Goal: Entertainment & Leisure: Consume media (video, audio)

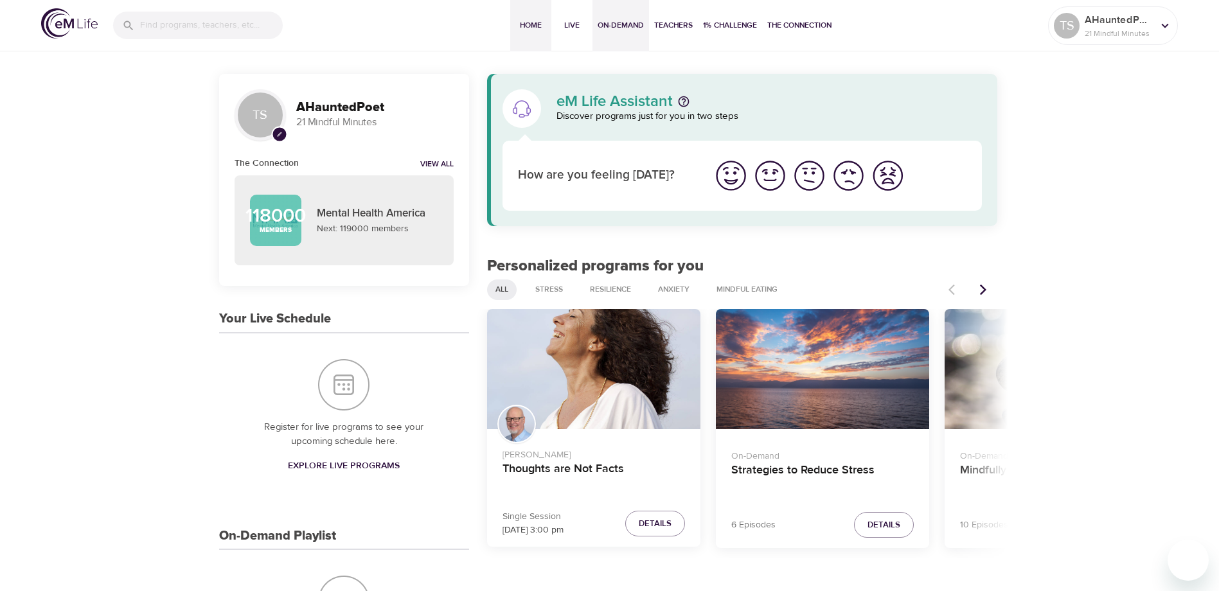
click at [626, 25] on span "On-Demand" at bounding box center [621, 25] width 46 height 13
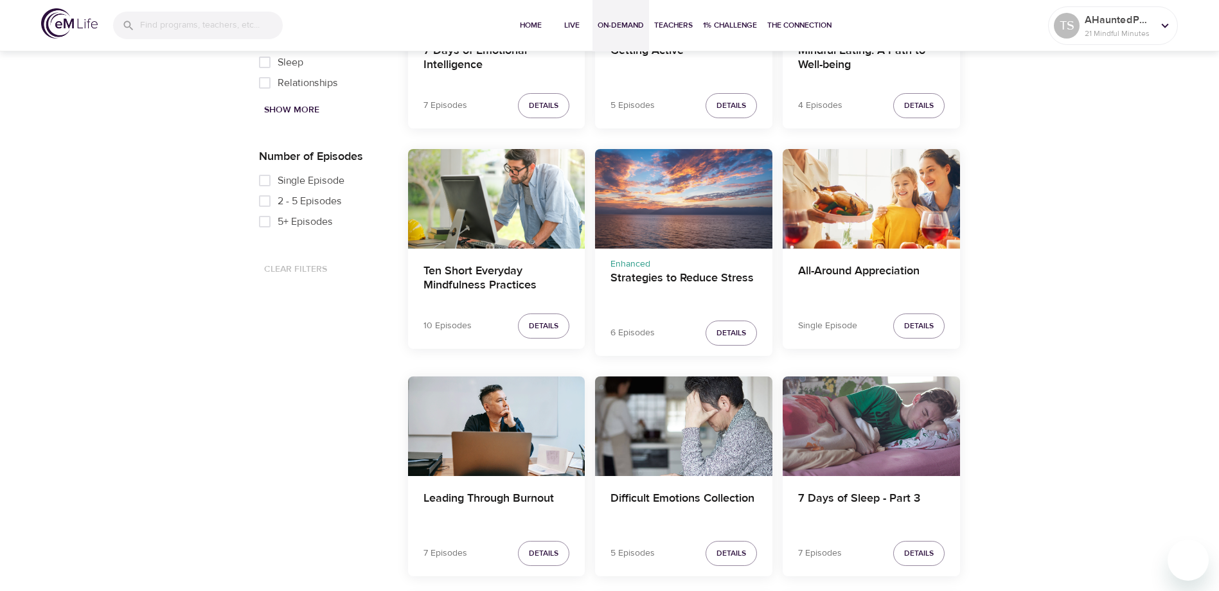
scroll to position [835, 0]
click at [465, 272] on h4 "Ten Short Everyday Mindfulness Practices" at bounding box center [496, 278] width 147 height 31
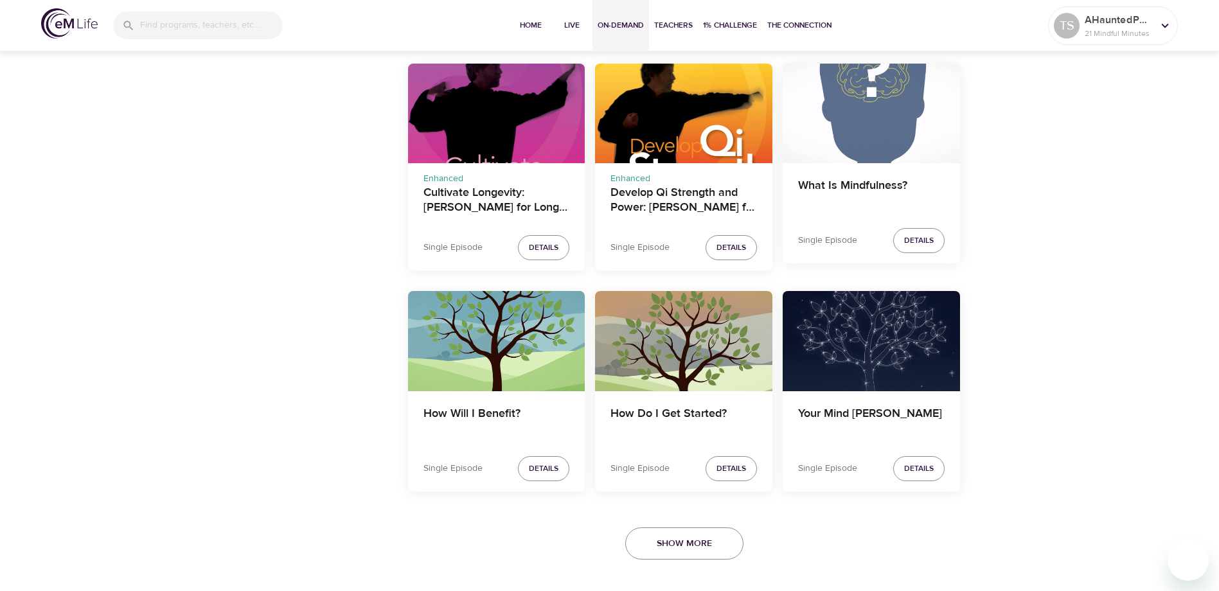
scroll to position [2525, 0]
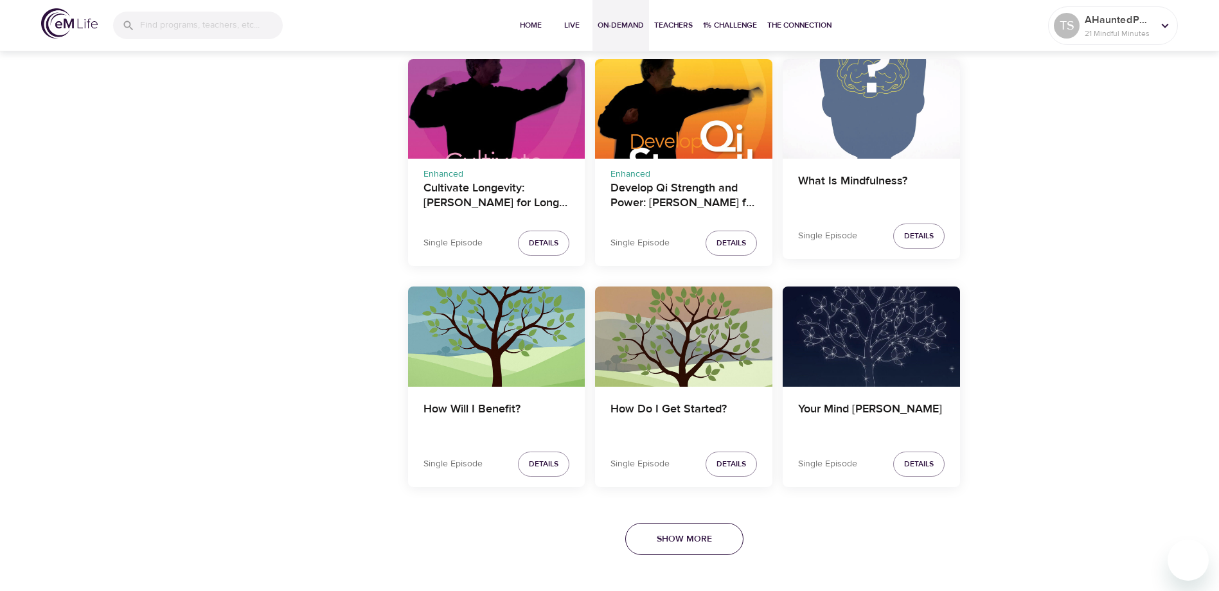
click at [673, 533] on span "Show More" at bounding box center [684, 539] width 55 height 16
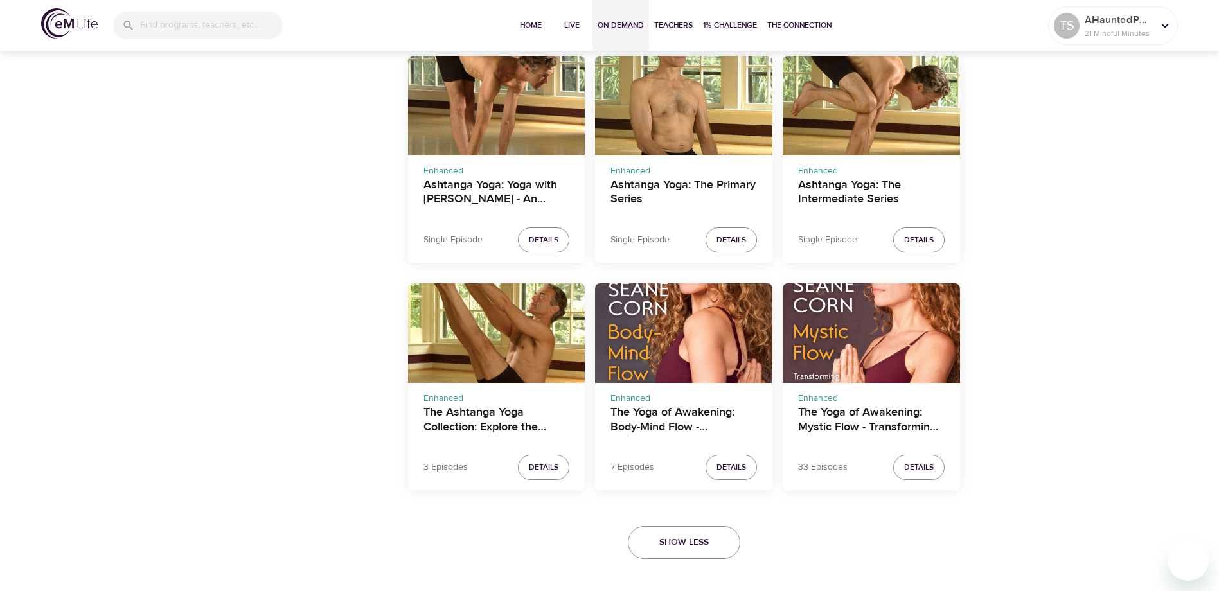
scroll to position [3208, 0]
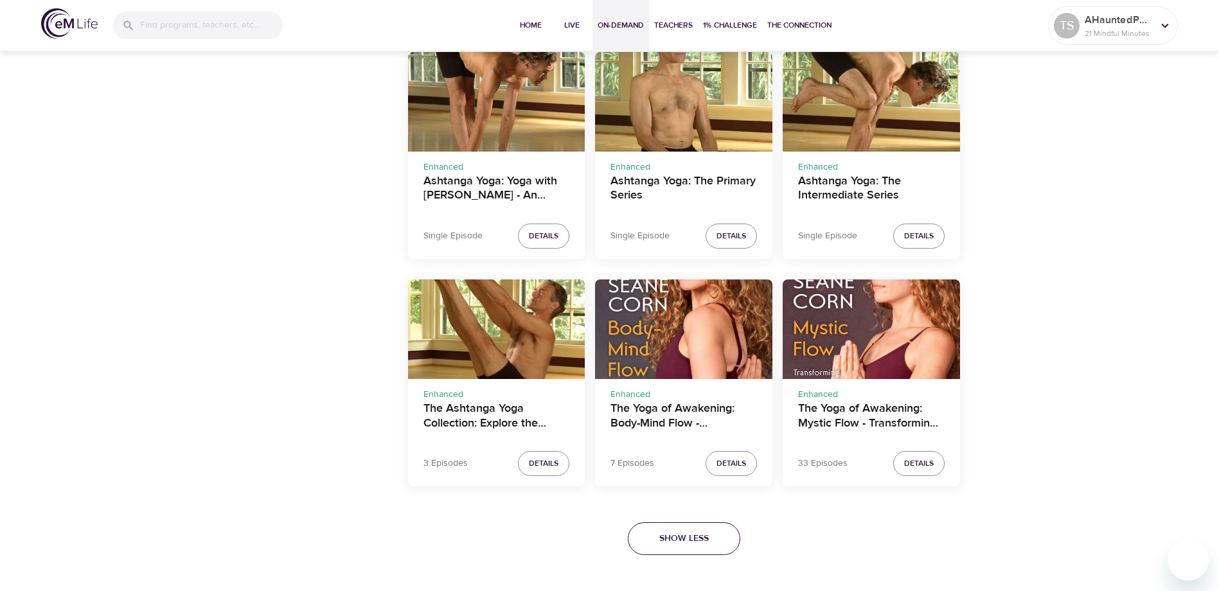
click at [702, 545] on span "Show Less" at bounding box center [683, 539] width 49 height 16
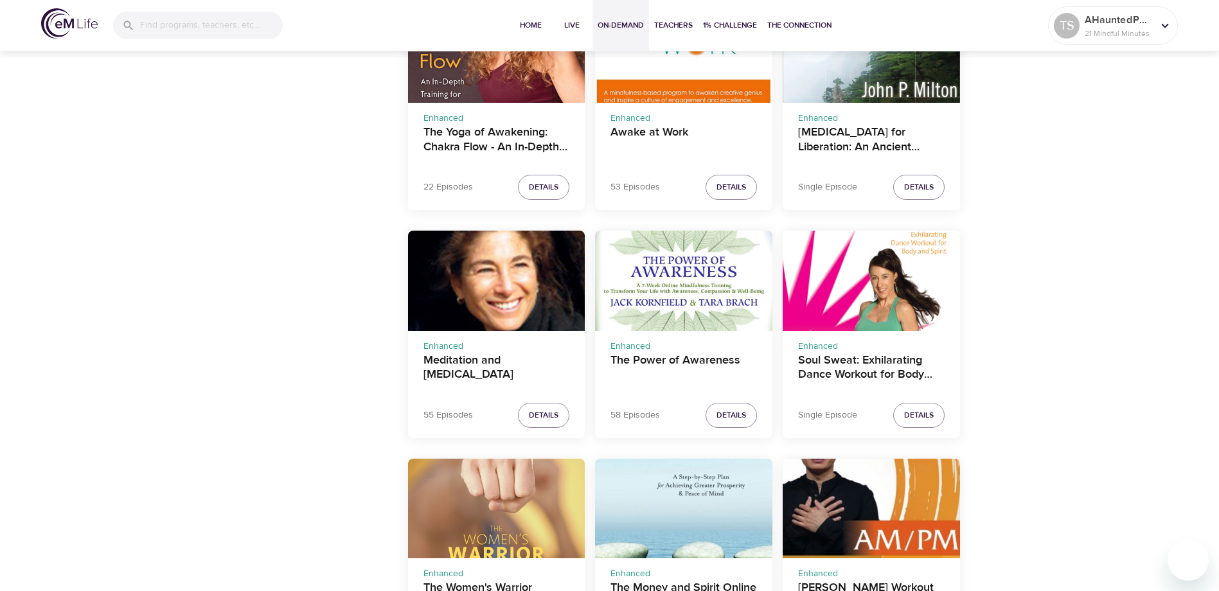
scroll to position [1689, 0]
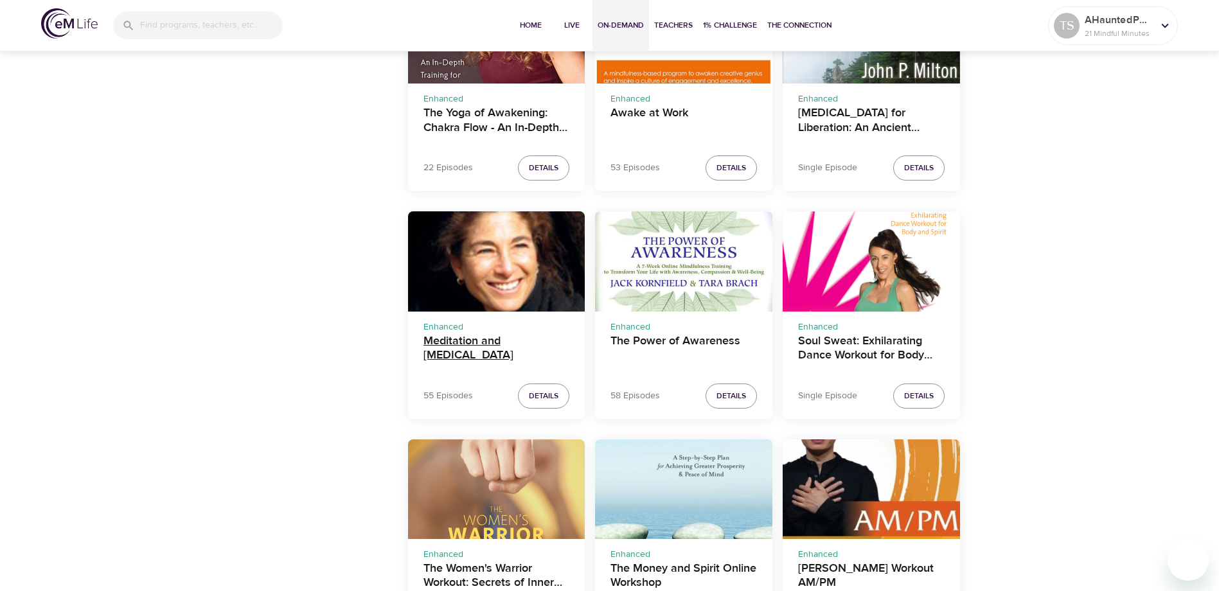
click at [443, 359] on h4 "Meditation and Psychotherapy" at bounding box center [496, 349] width 147 height 31
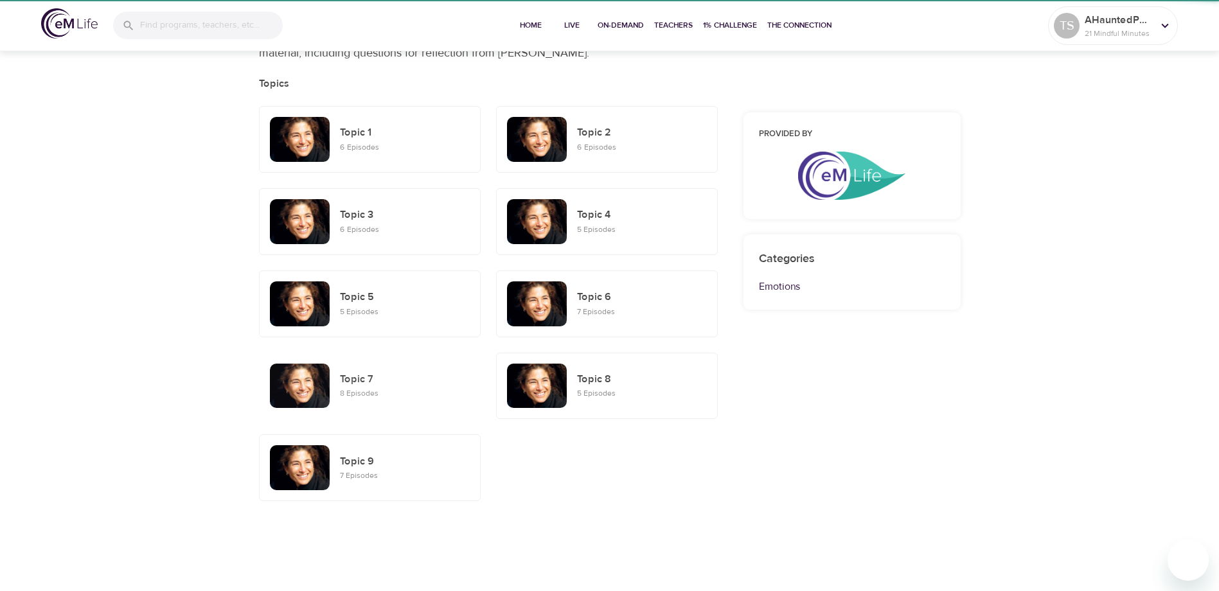
scroll to position [278, 0]
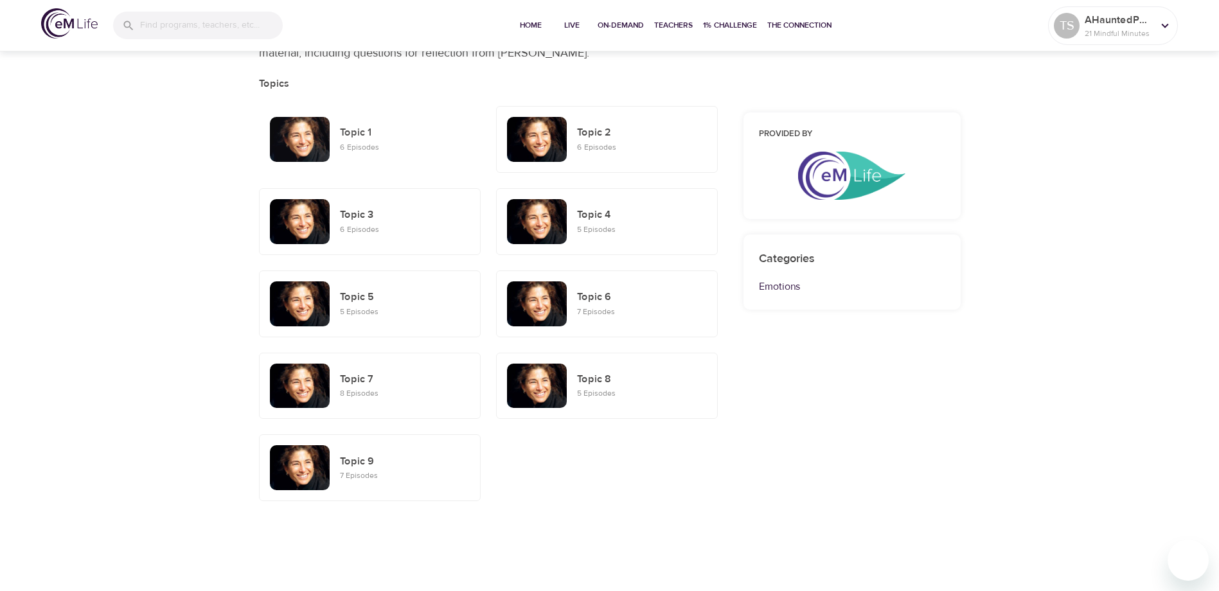
click at [364, 131] on h6 "Topic 1" at bounding box center [405, 133] width 130 height 17
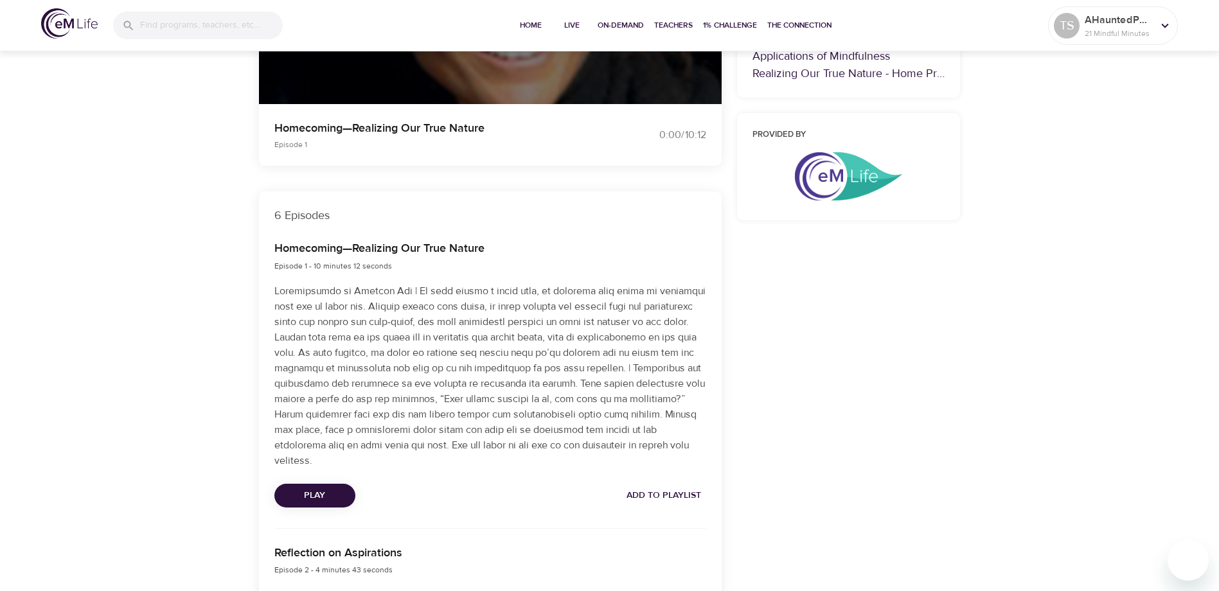
scroll to position [321, 0]
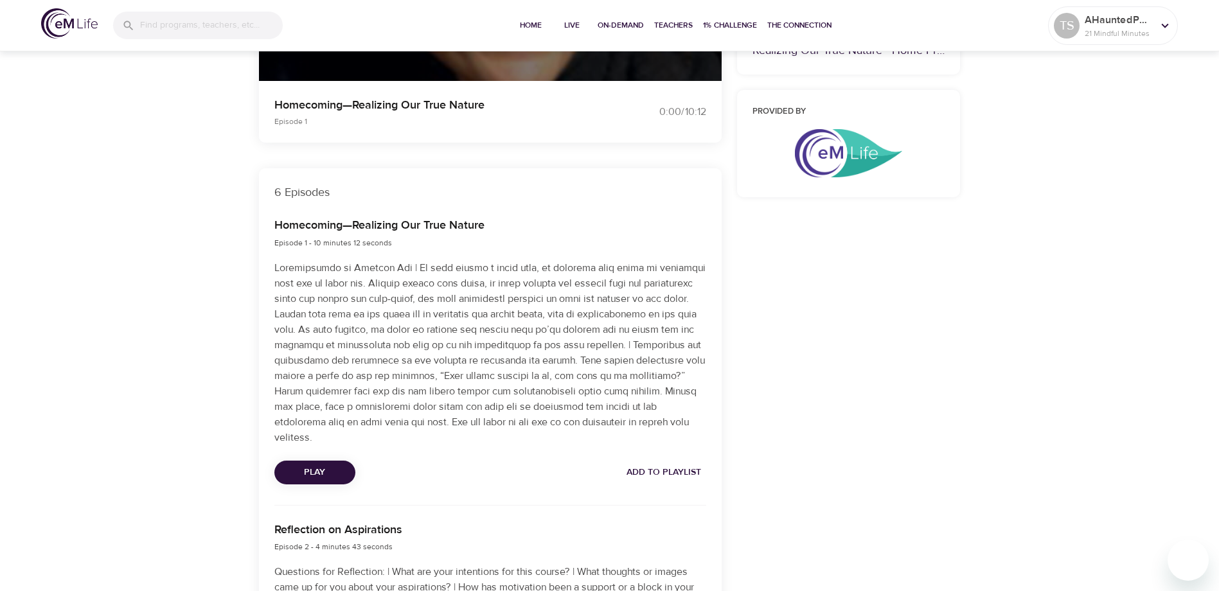
click at [330, 465] on span "Play" at bounding box center [315, 473] width 60 height 16
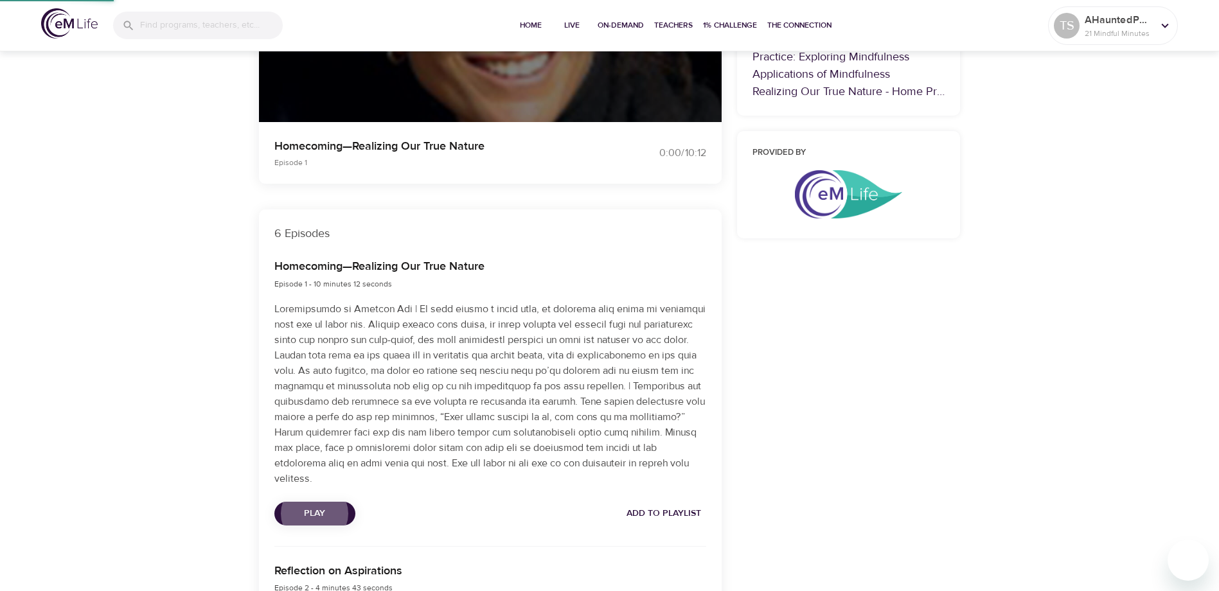
scroll to position [278, 0]
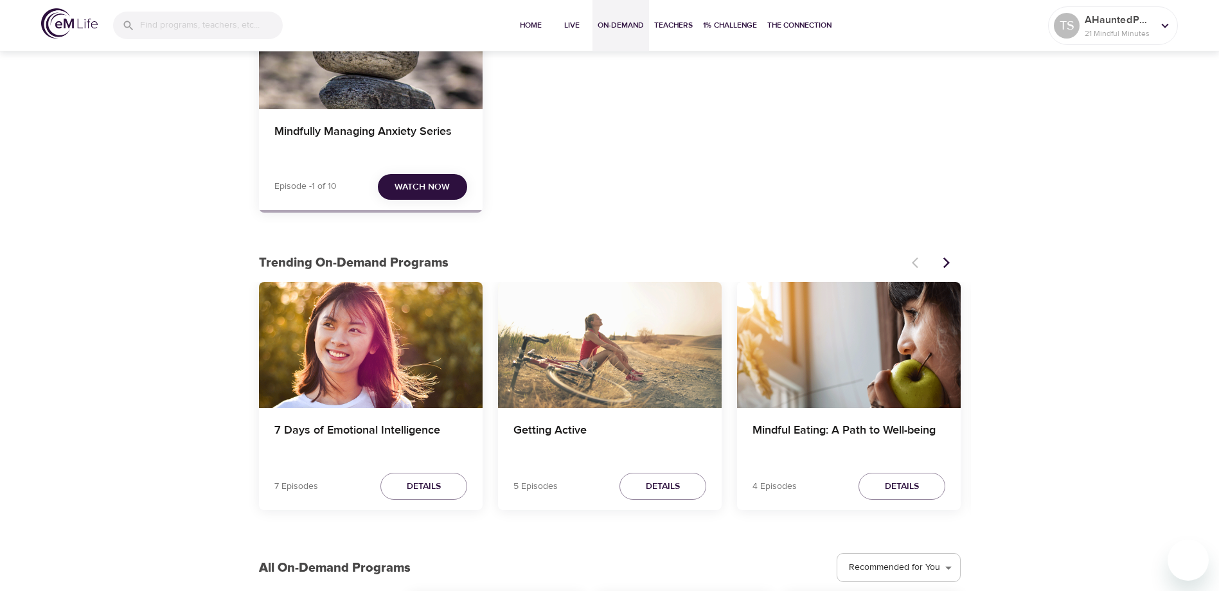
scroll to position [278, 0]
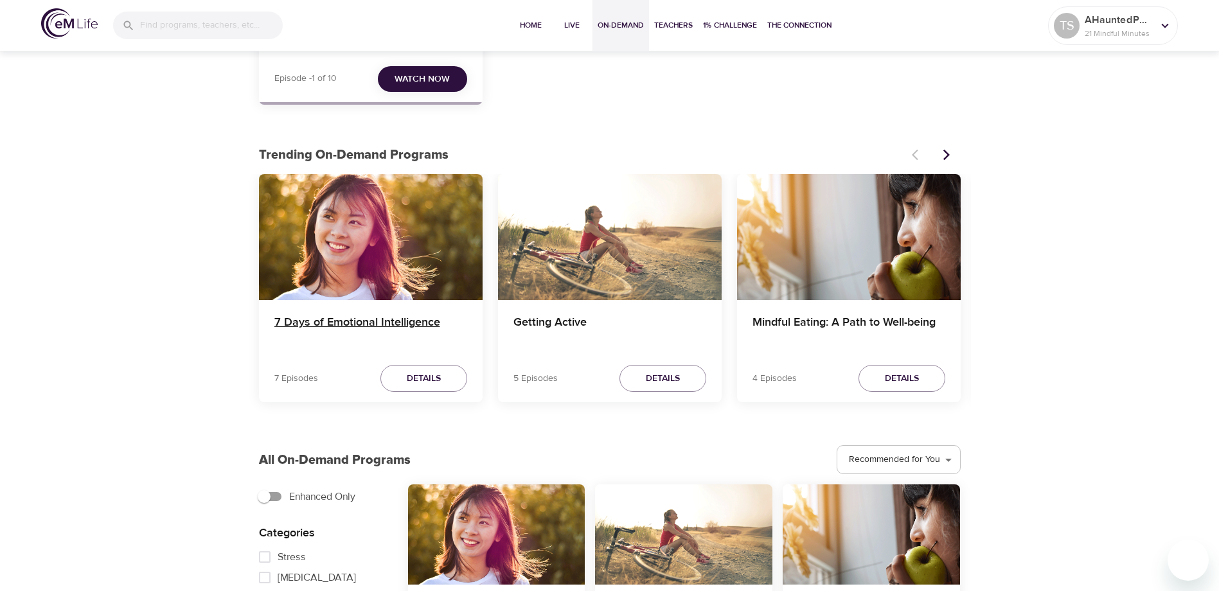
click at [329, 323] on h4 "7 Days of Emotional Intelligence" at bounding box center [370, 330] width 193 height 31
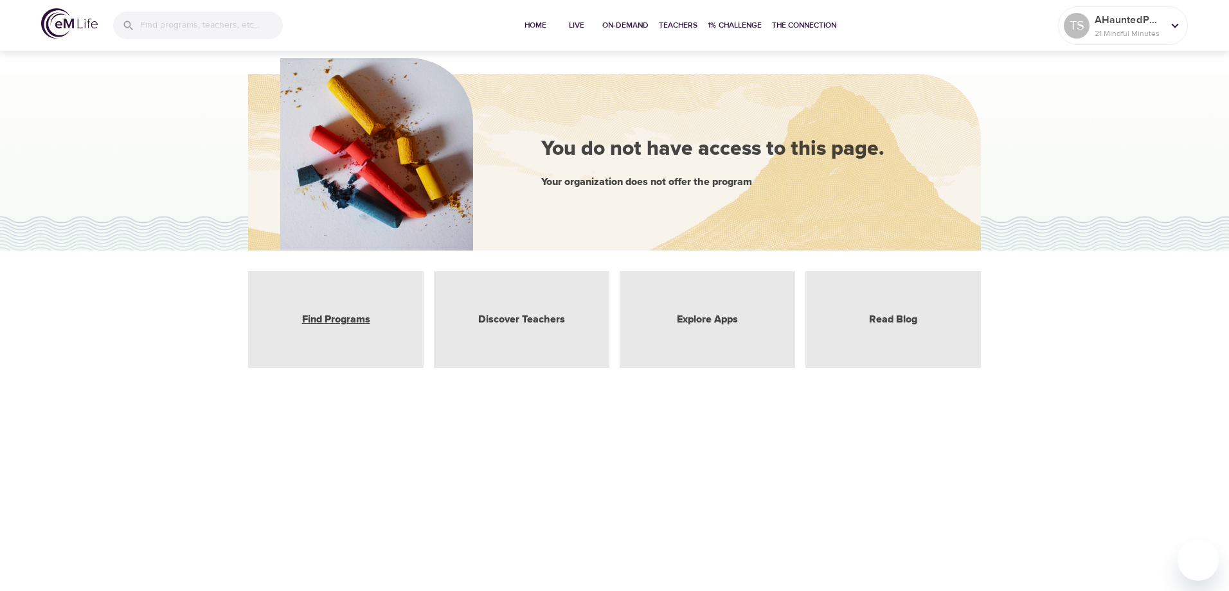
click at [344, 321] on link "Find Programs" at bounding box center [336, 319] width 68 height 15
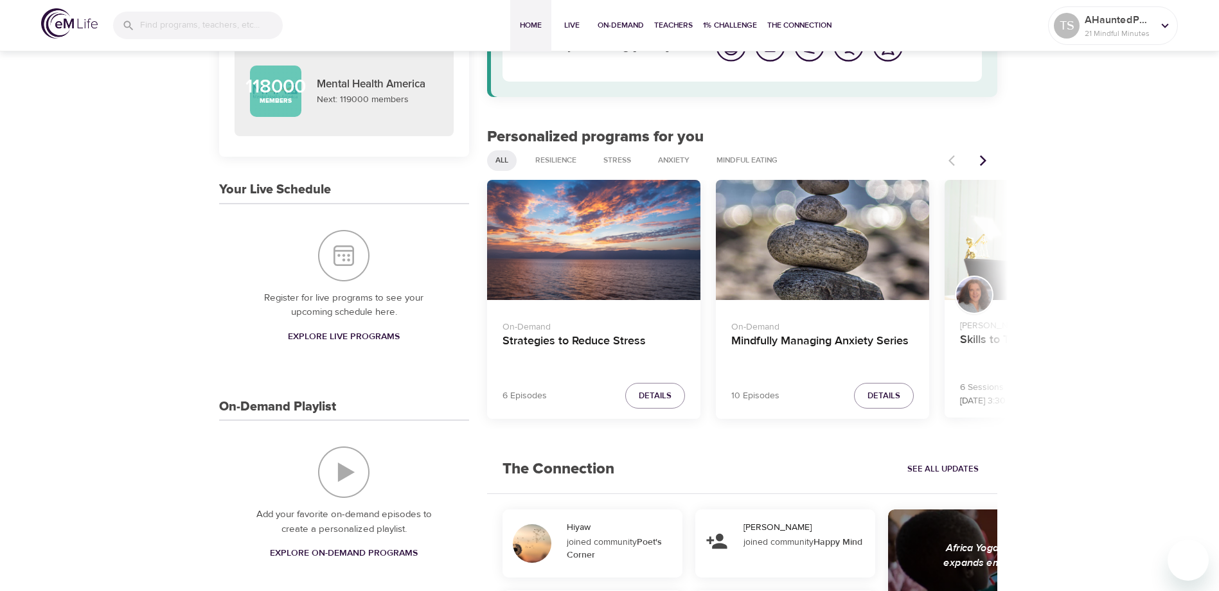
scroll to position [129, 0]
click at [982, 161] on icon "Next items" at bounding box center [983, 161] width 13 height 13
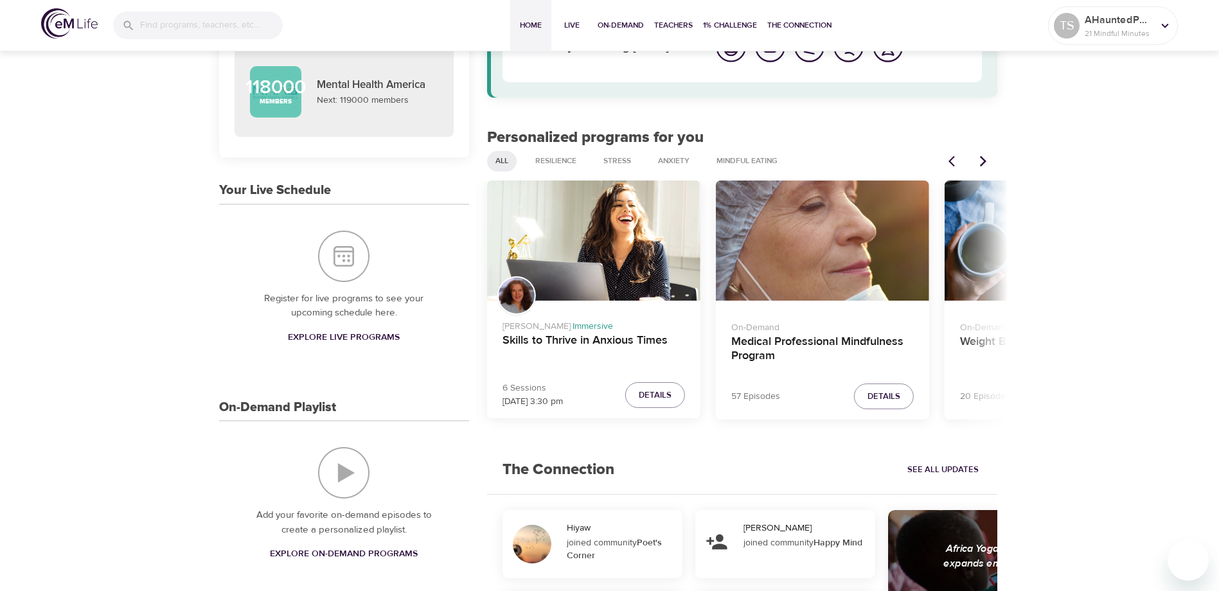
click at [982, 161] on icon "Next items" at bounding box center [983, 161] width 13 height 13
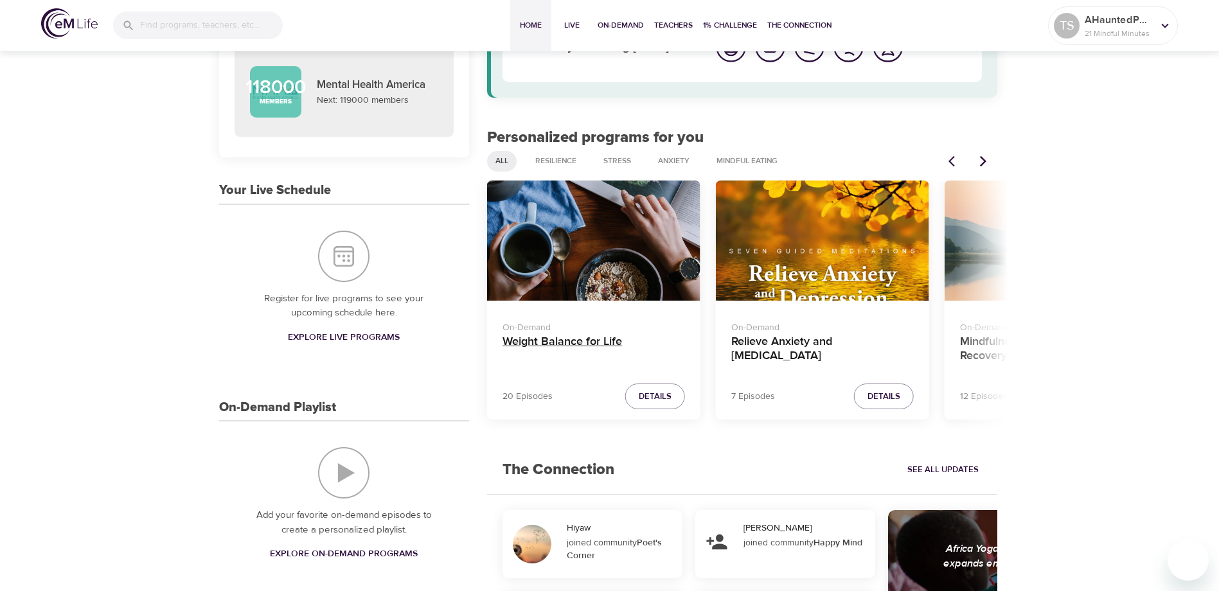
click at [564, 344] on h4 "Weight Balance for Life" at bounding box center [593, 350] width 182 height 31
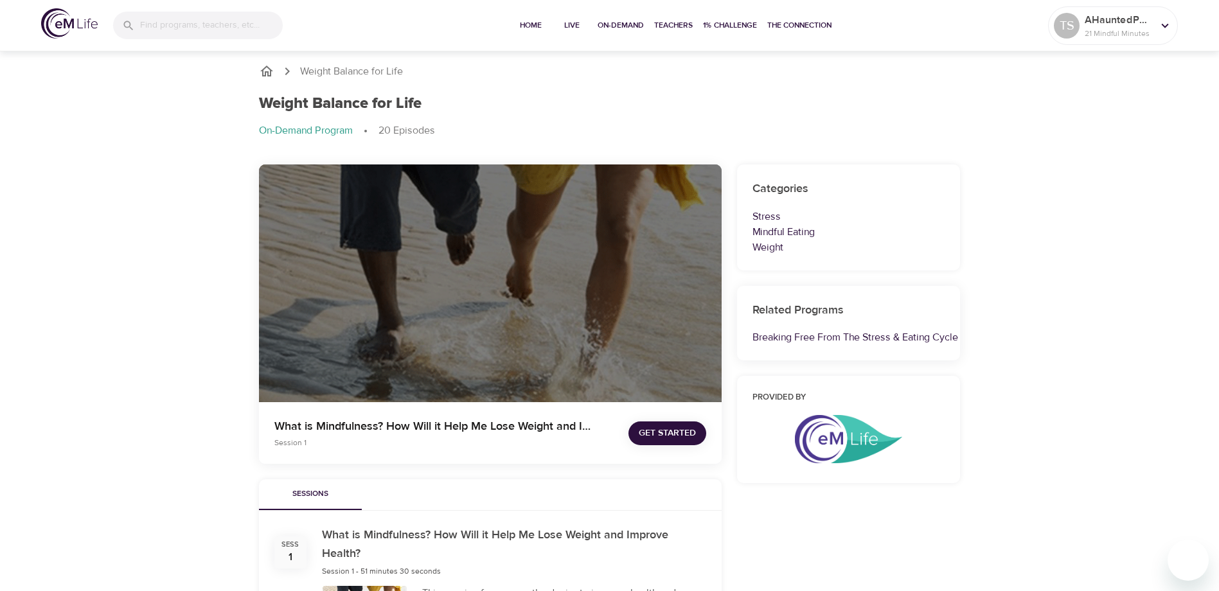
click at [279, 130] on p "On-Demand Program" at bounding box center [306, 130] width 94 height 15
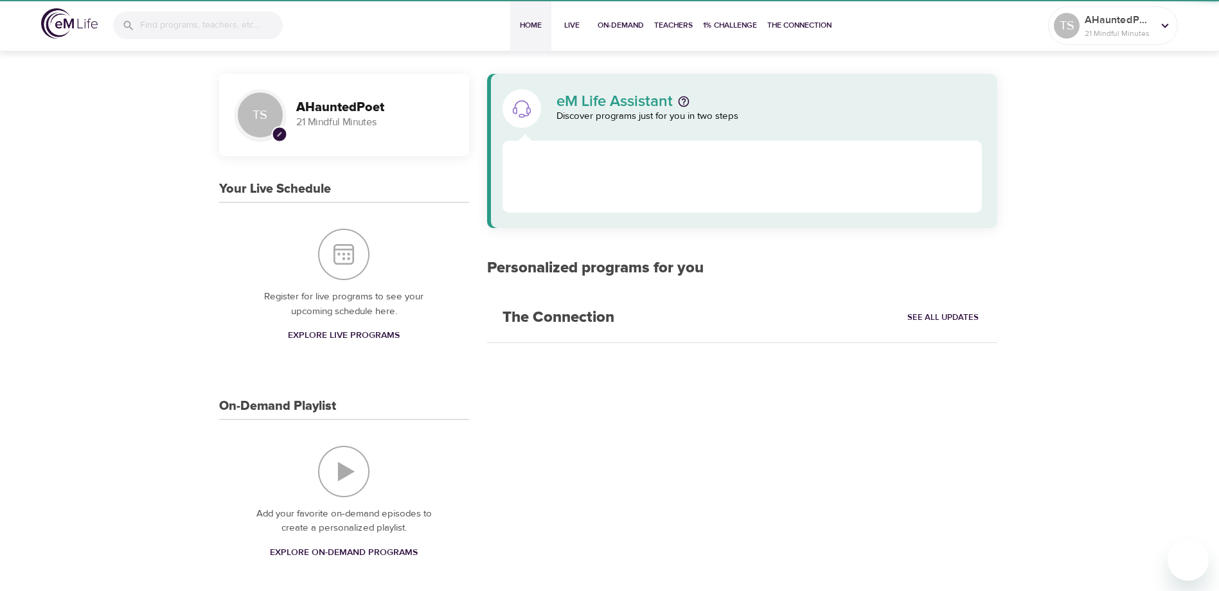
scroll to position [129, 0]
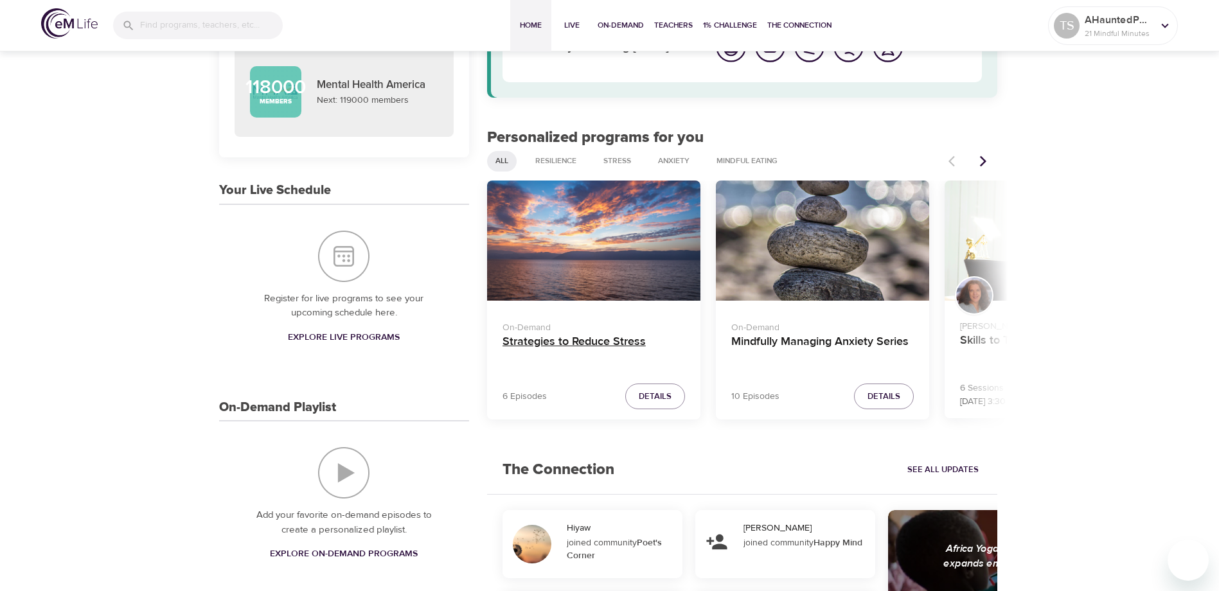
click at [564, 342] on h4 "Strategies to Reduce Stress" at bounding box center [593, 350] width 182 height 31
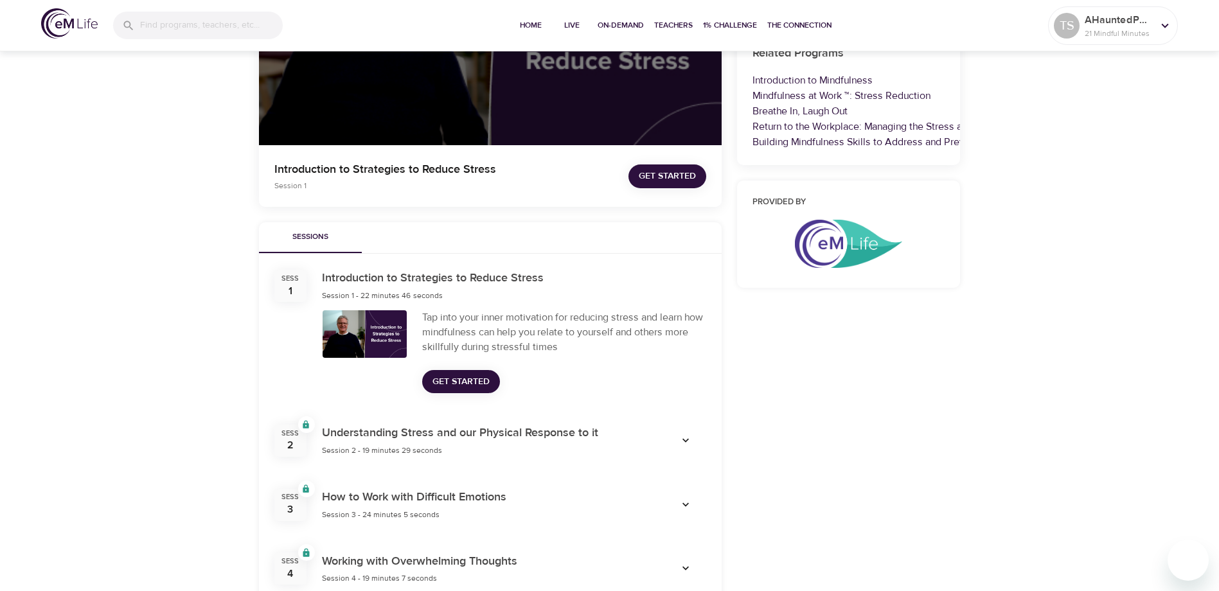
scroll to position [193, 0]
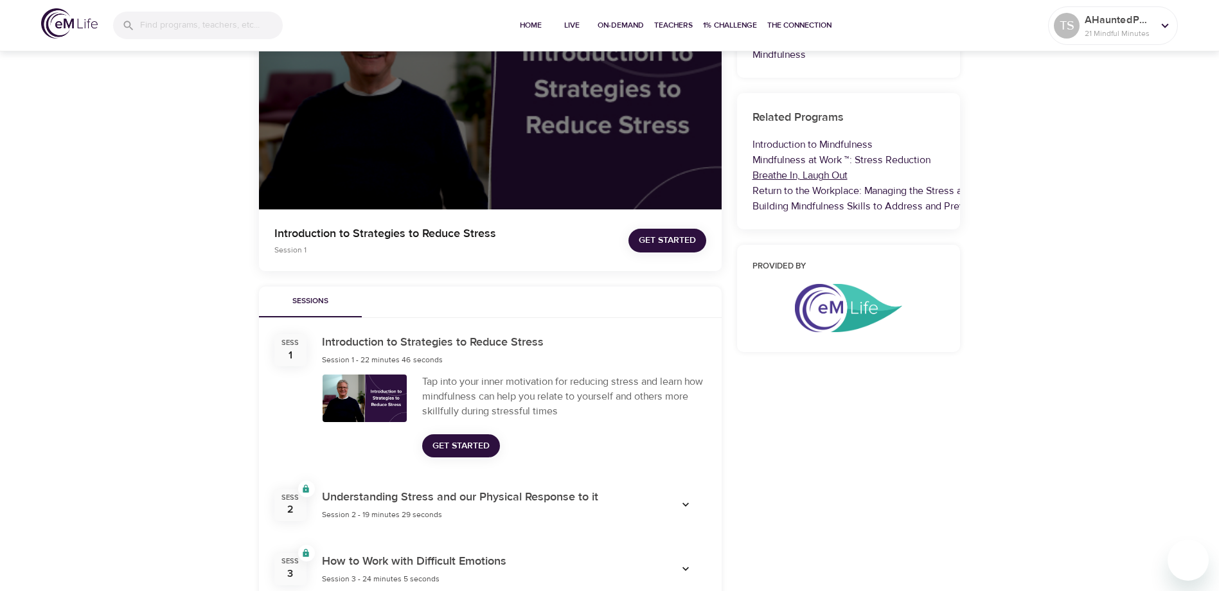
click at [777, 175] on link "Breathe In, Laugh Out" at bounding box center [799, 175] width 95 height 13
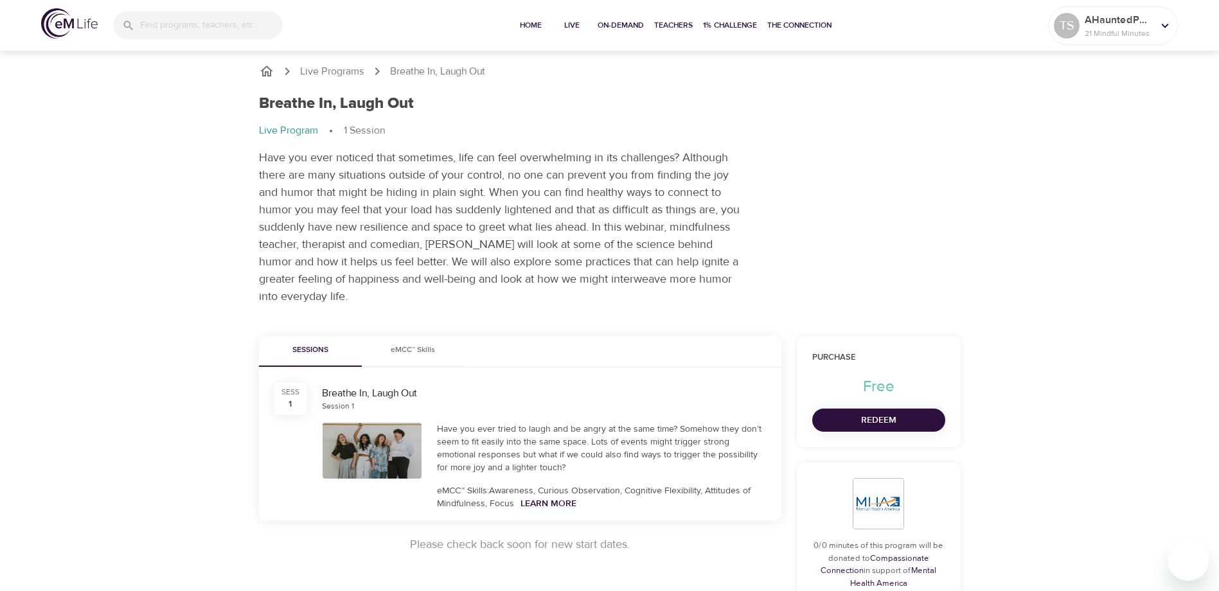
click at [283, 398] on div "SESS 1" at bounding box center [290, 399] width 32 height 32
click at [349, 395] on div "Breathe In, Laugh Out" at bounding box center [544, 393] width 444 height 15
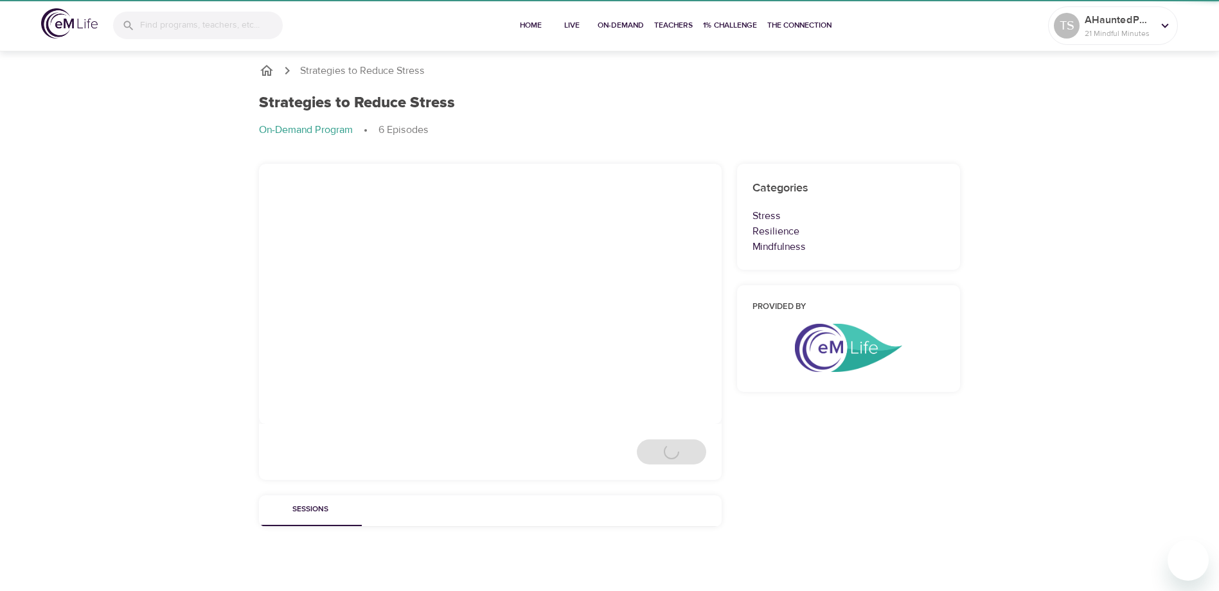
scroll to position [1, 0]
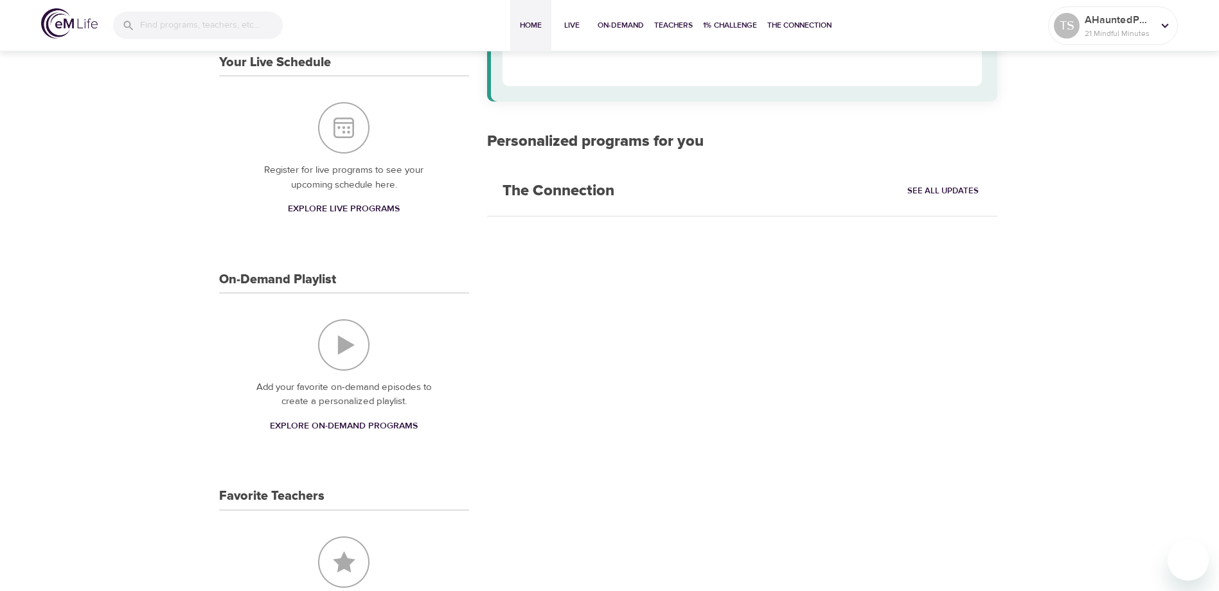
scroll to position [129, 0]
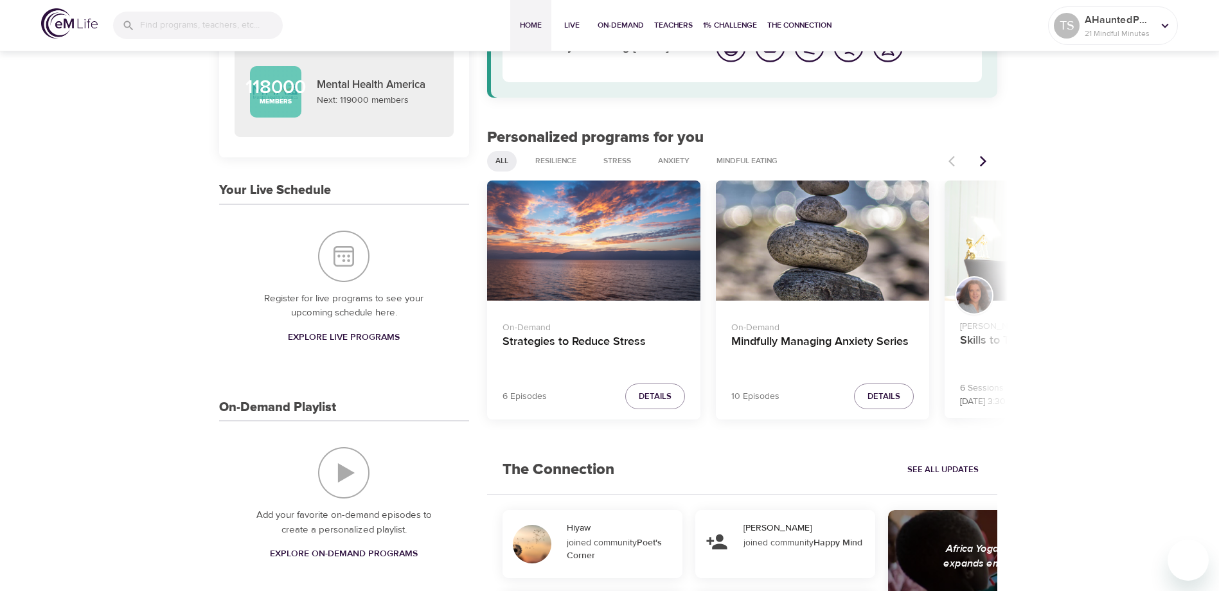
click at [1082, 409] on div "TS pencil AHauntedPoet 21 Mindful Minutes The Connection View All 118000 Member…" at bounding box center [609, 484] width 1219 height 1129
click at [983, 165] on icon "Next items" at bounding box center [983, 161] width 13 height 13
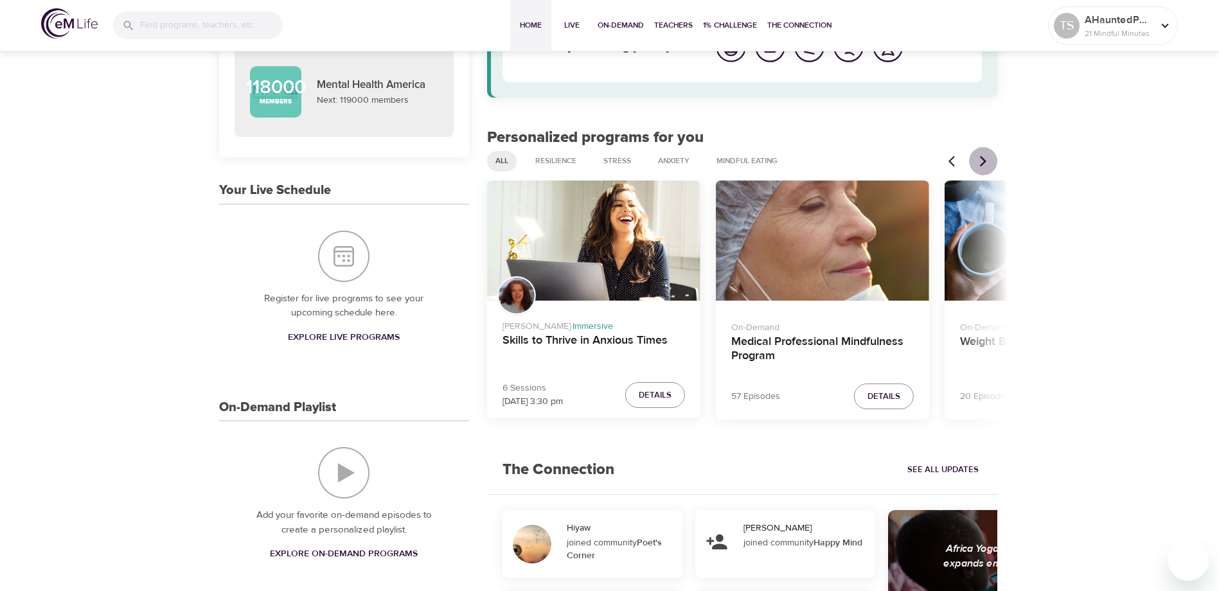
click at [982, 155] on icon "Next items" at bounding box center [983, 161] width 13 height 13
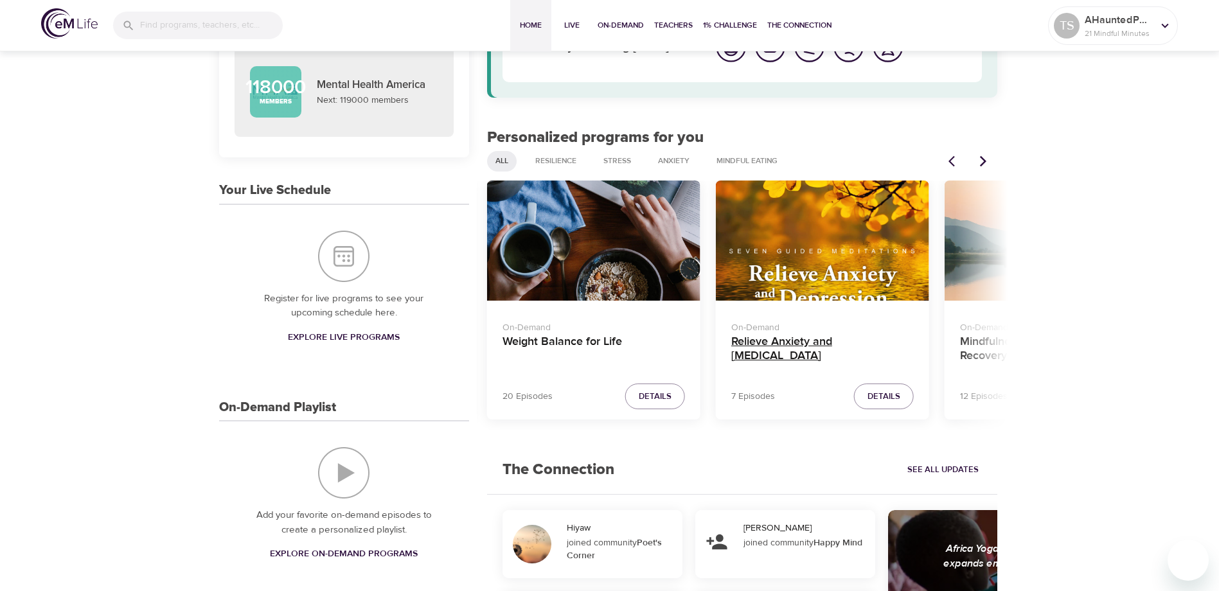
click at [791, 344] on h4 "Relieve Anxiety and [MEDICAL_DATA]" at bounding box center [822, 350] width 182 height 31
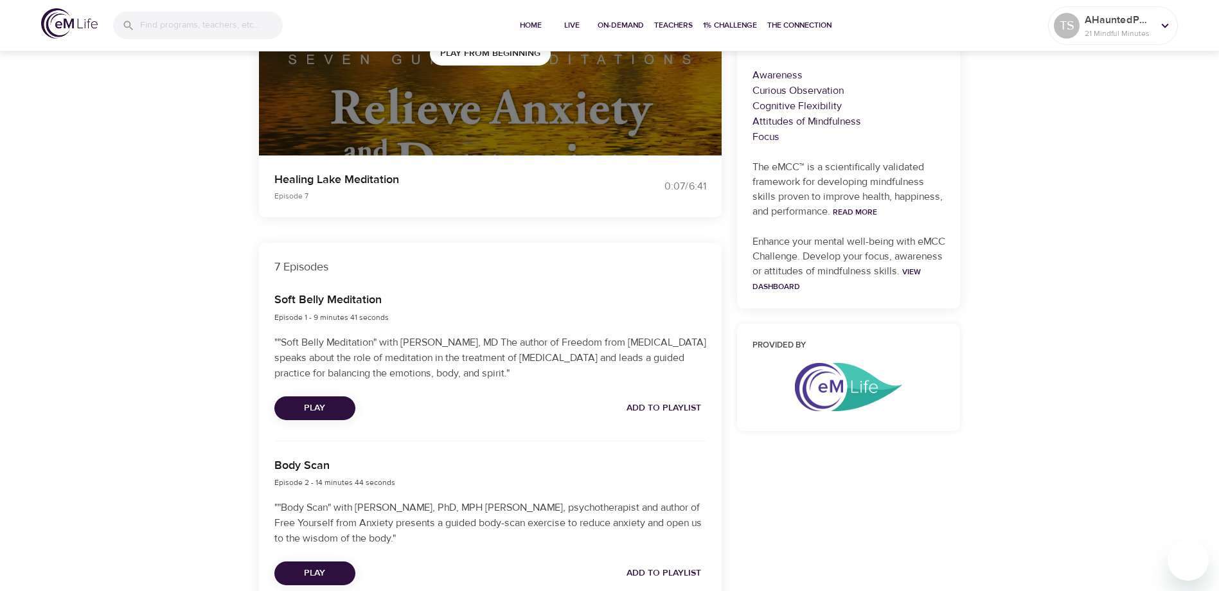
scroll to position [257, 0]
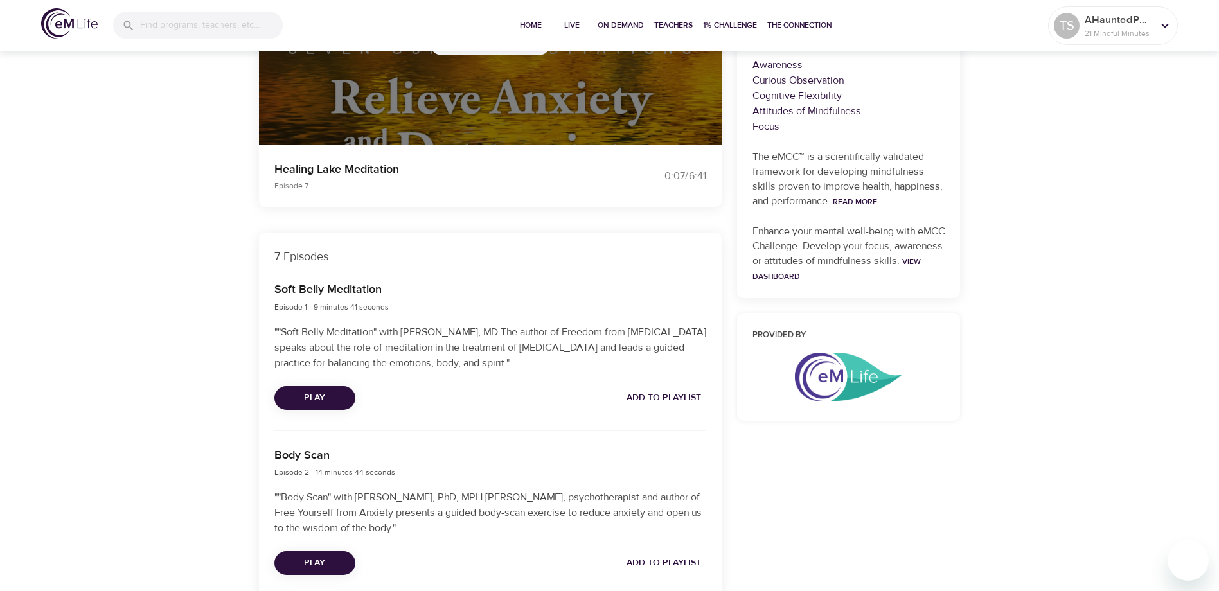
click at [269, 290] on div "Soft Belly Meditation Episode 1 - 9 minutes 41 seconds ""Soft Belly Meditation"…" at bounding box center [490, 345] width 447 height 144
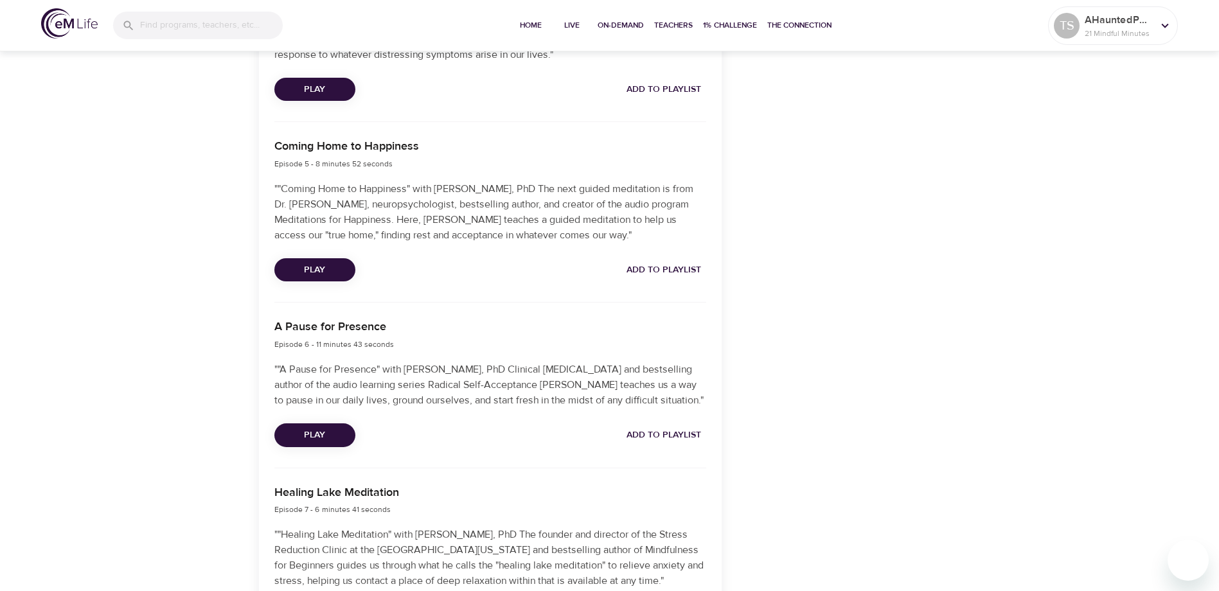
scroll to position [1224, 0]
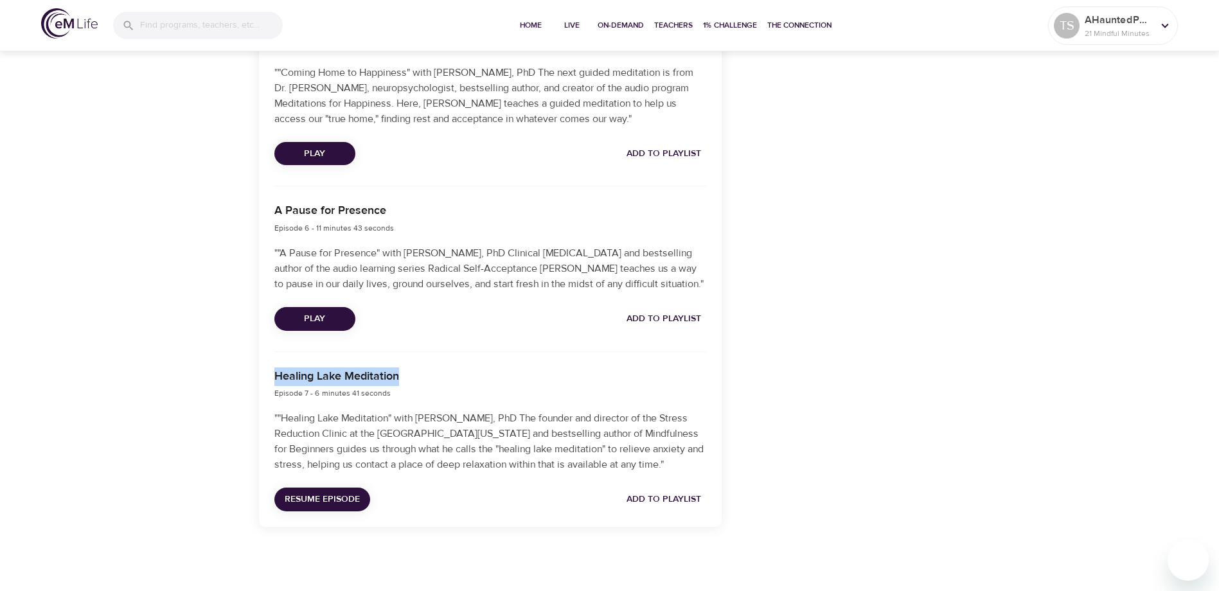
drag, startPoint x: 269, startPoint y: 362, endPoint x: 418, endPoint y: 364, distance: 149.1
click at [418, 364] on div "Healing Lake Meditation Episode 7 - 6 minutes 41 seconds ""Healing Lake Meditat…" at bounding box center [490, 439] width 447 height 159
copy h6 "Healing Lake Meditation"
drag, startPoint x: 872, startPoint y: 120, endPoint x: 1015, endPoint y: 26, distance: 171.3
